Goal: Task Accomplishment & Management: Manage account settings

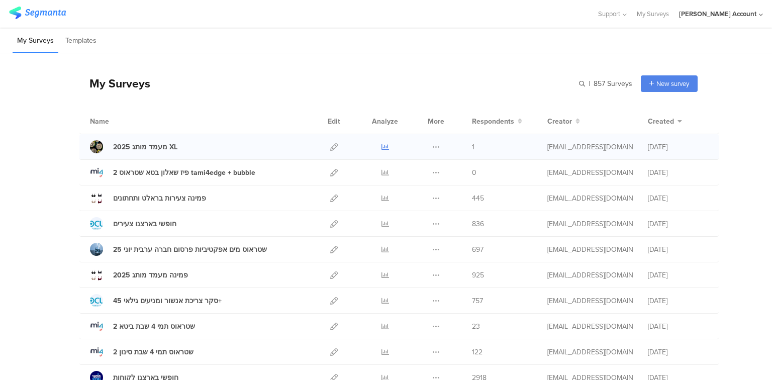
click at [382, 144] on icon at bounding box center [386, 147] width 8 height 8
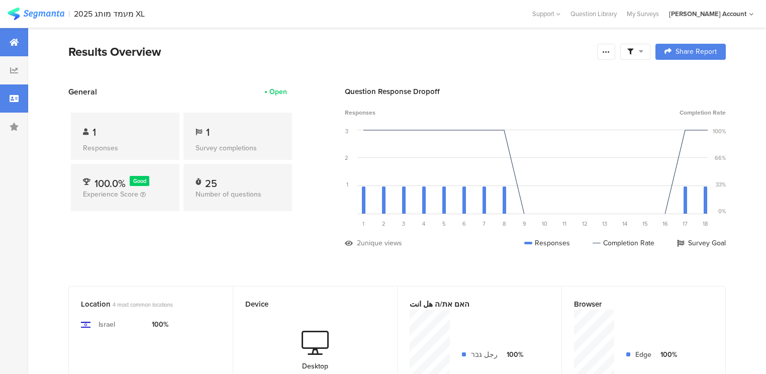
click at [15, 101] on icon at bounding box center [14, 99] width 9 height 8
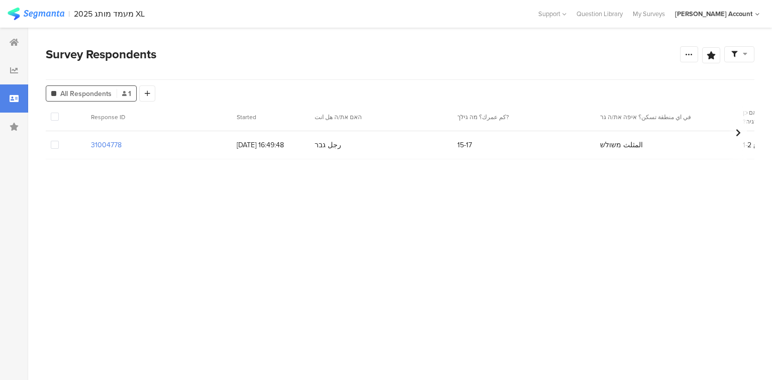
click at [55, 148] on span at bounding box center [55, 145] width 8 height 8
click at [59, 141] on input "checkbox" at bounding box center [59, 141] width 0 height 0
click at [165, 115] on span "Delete" at bounding box center [171, 117] width 21 height 8
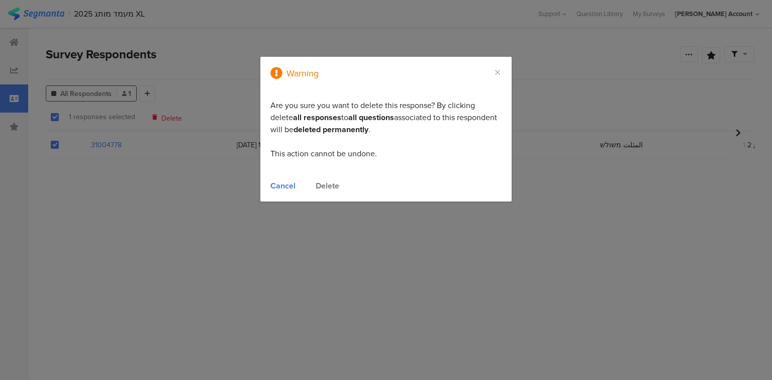
click at [334, 187] on div "Delete" at bounding box center [328, 186] width 24 height 12
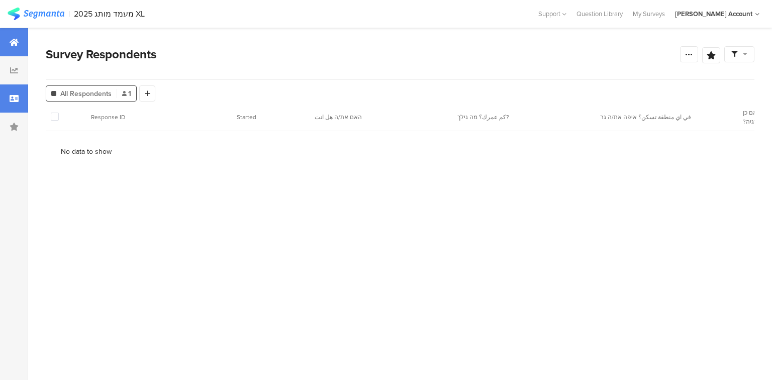
click at [11, 42] on icon at bounding box center [14, 42] width 9 height 8
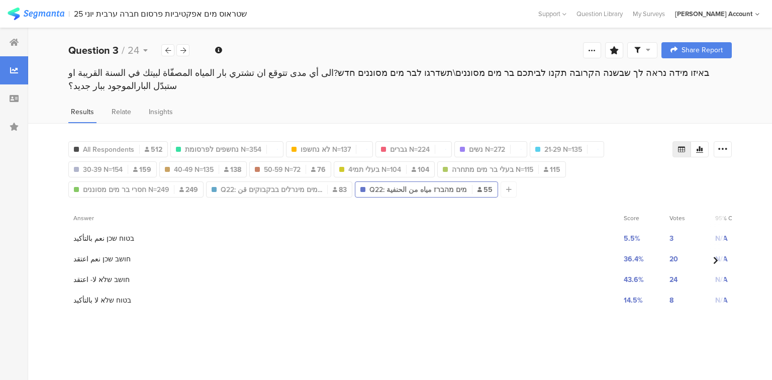
scroll to position [971, 0]
